Goal: Information Seeking & Learning: Learn about a topic

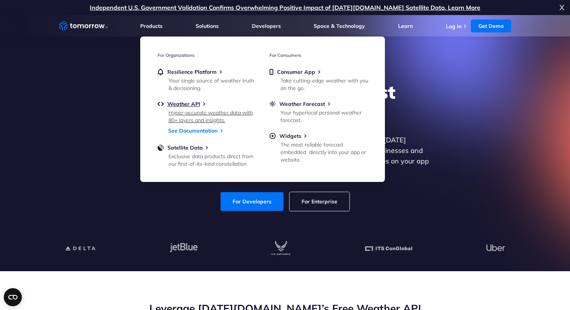
click at [203, 116] on div "Hyper-accurate weather data with 80+ layers and insights." at bounding box center [212, 116] width 88 height 15
